Goal: Task Accomplishment & Management: Manage account settings

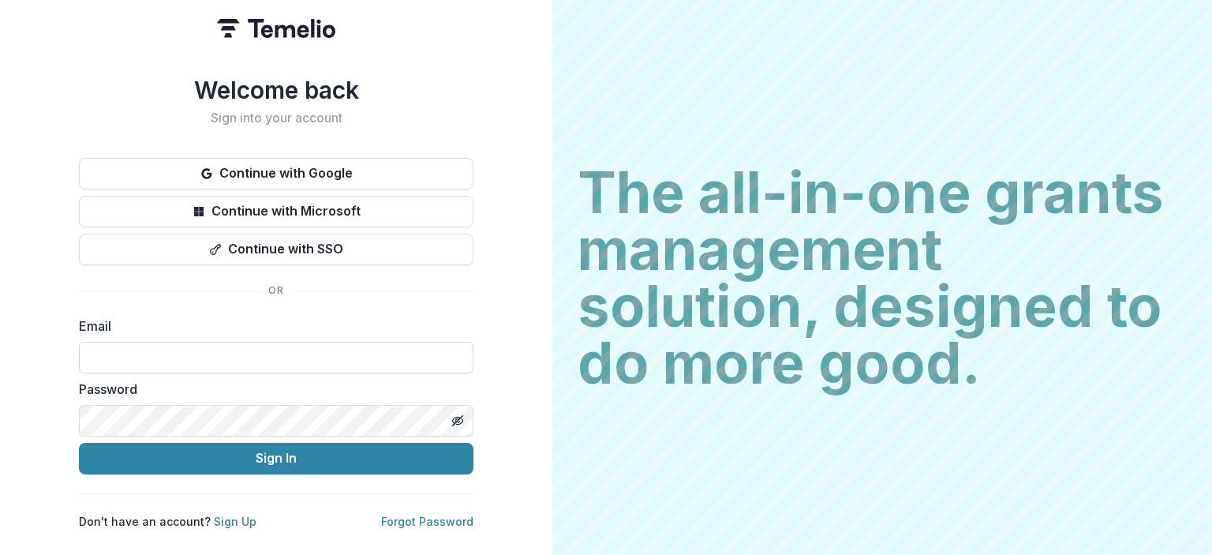
click at [303, 357] on input at bounding box center [276, 358] width 394 height 32
type input "**********"
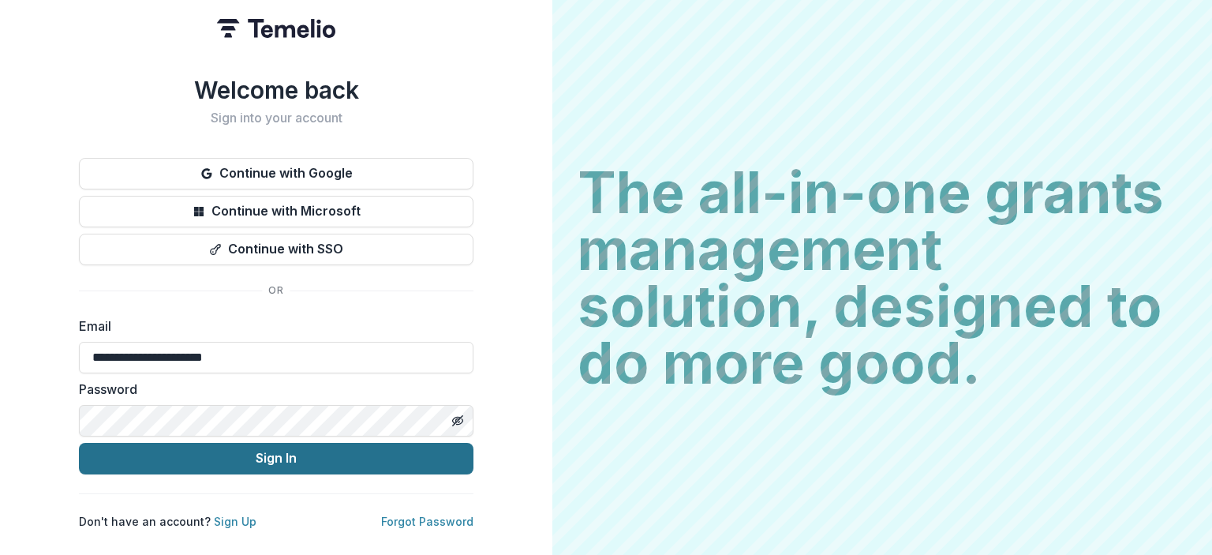
click at [281, 457] on button "Sign In" at bounding box center [276, 459] width 394 height 32
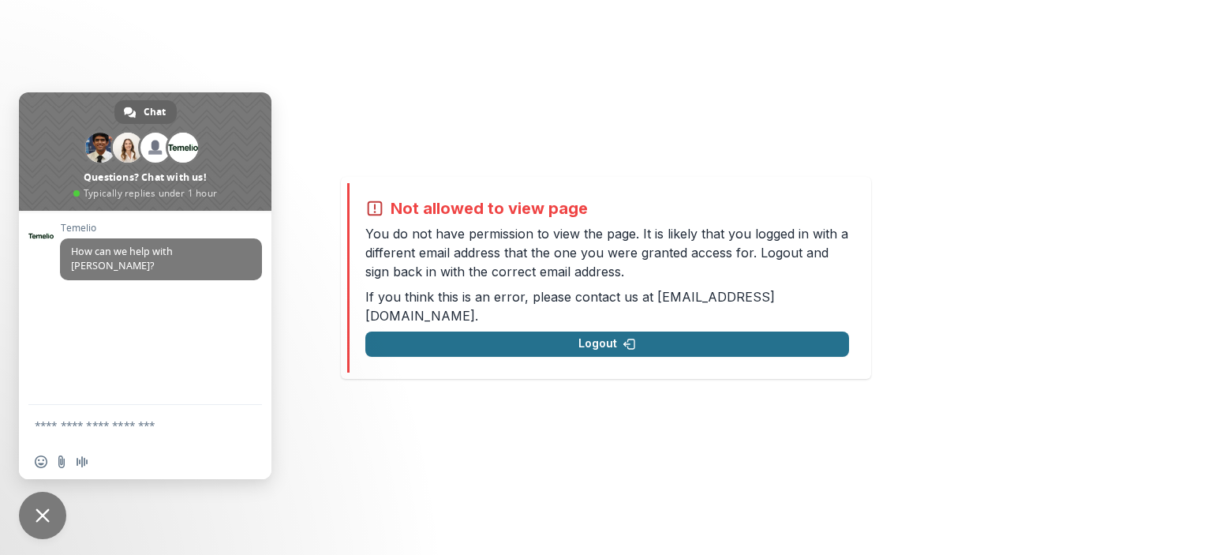
click at [525, 334] on button "Logout" at bounding box center [607, 343] width 484 height 25
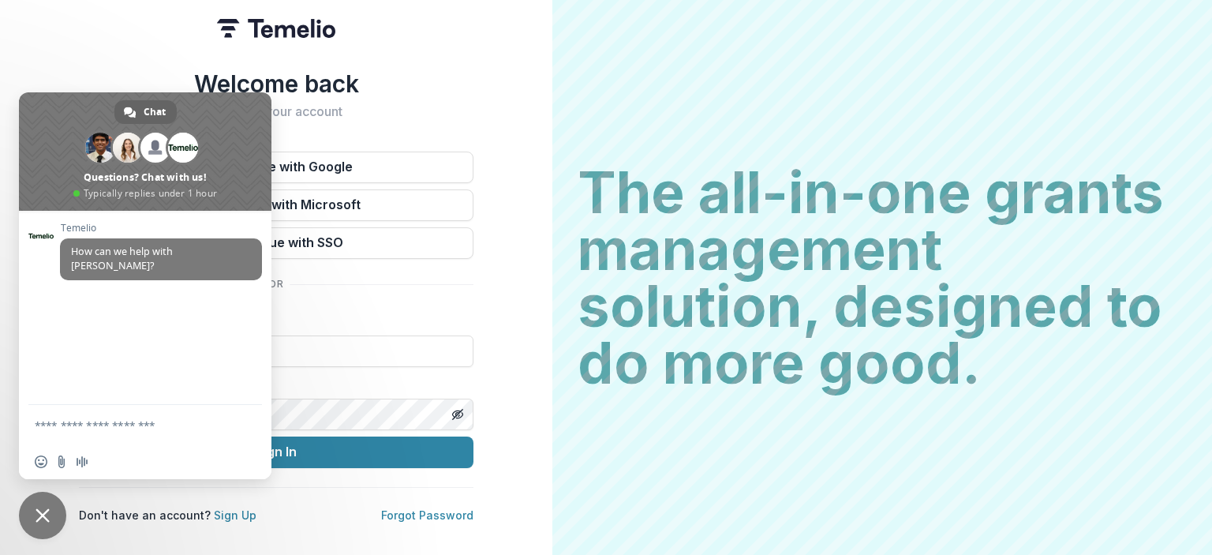
click at [458, 124] on div "Welcome back Sign into your account Continue with Google Continue with Microsof…" at bounding box center [276, 295] width 394 height 453
click at [350, 161] on button "Continue with Google" at bounding box center [276, 167] width 394 height 32
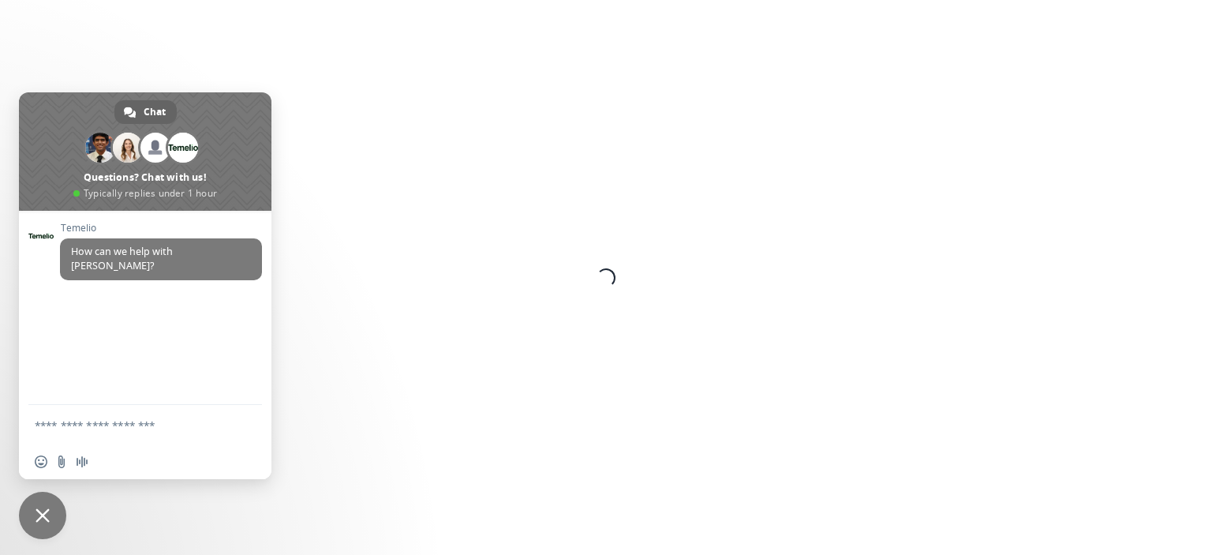
click at [40, 518] on span "Close chat" at bounding box center [42, 515] width 14 height 14
